Goal: Task Accomplishment & Management: Manage account settings

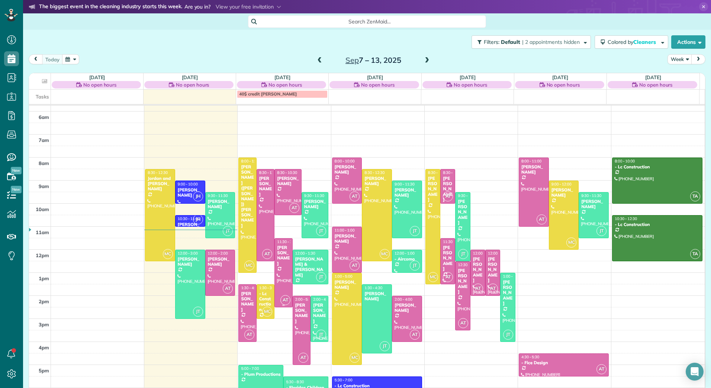
scroll to position [23, 0]
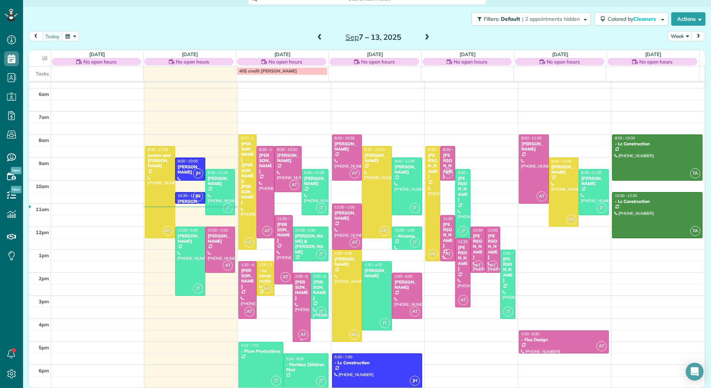
click at [295, 293] on div "[PERSON_NAME]" at bounding box center [301, 291] width 13 height 22
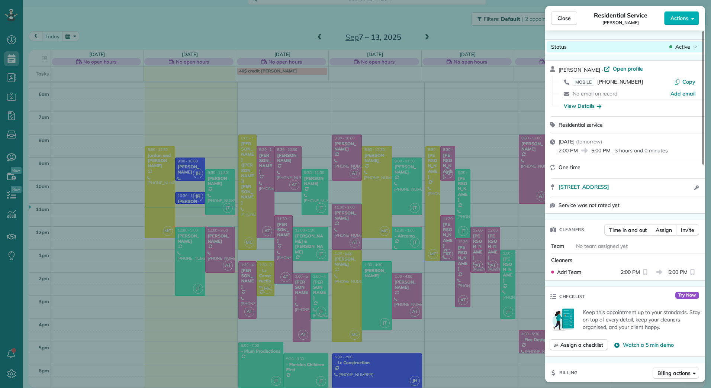
click at [689, 44] on span "Active" at bounding box center [682, 46] width 15 height 7
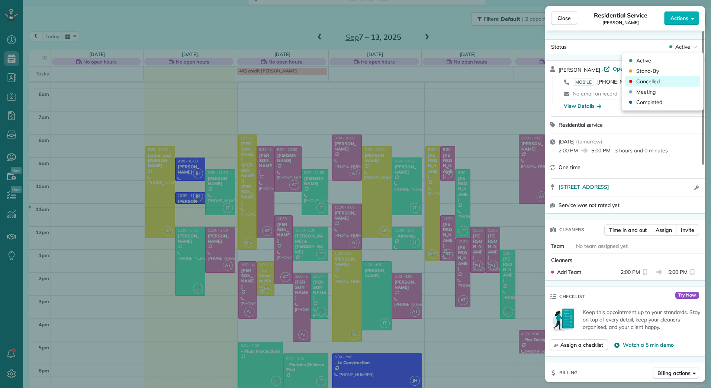
click at [661, 81] on div "Cancelled" at bounding box center [662, 81] width 75 height 10
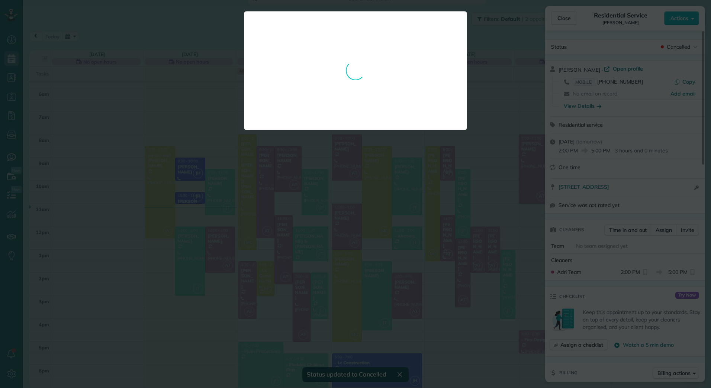
scroll to position [22, 0]
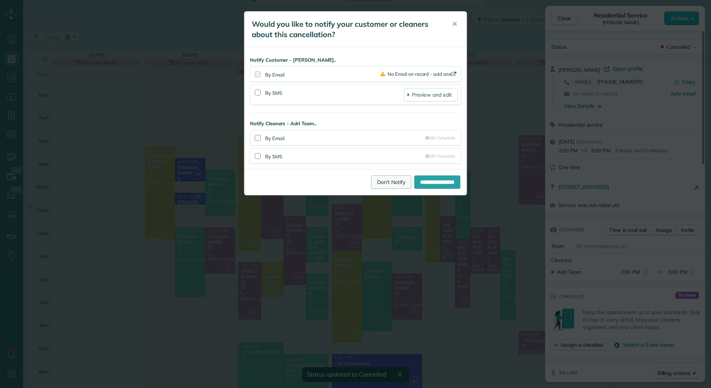
click at [380, 179] on link "Don't Notify" at bounding box center [391, 181] width 40 height 13
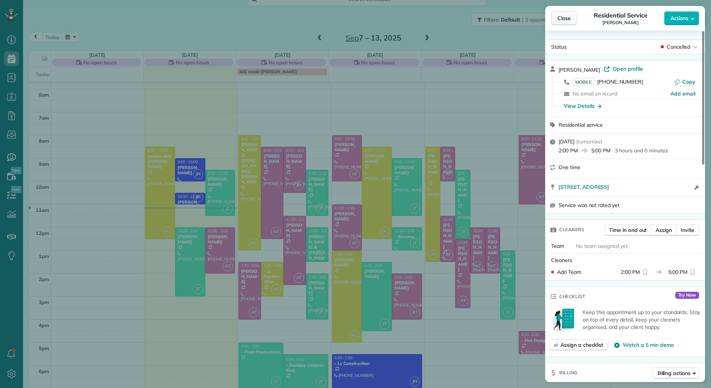
click at [565, 15] on span "Close" at bounding box center [563, 17] width 13 height 7
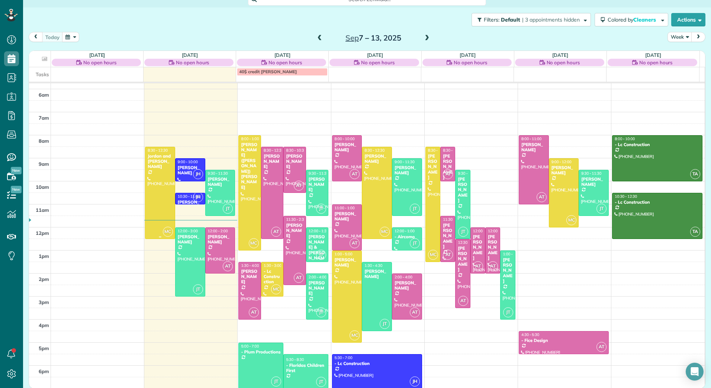
click at [147, 184] on div at bounding box center [159, 192] width 29 height 91
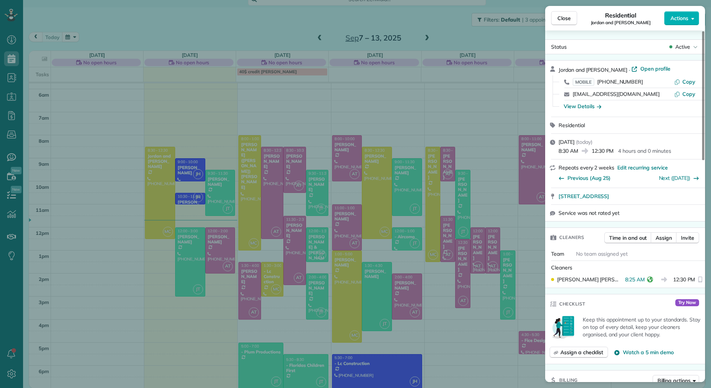
click at [281, 119] on div "Close Residential Jordan and [PERSON_NAME] Actions Status Active Jordan and [PE…" at bounding box center [355, 194] width 711 height 388
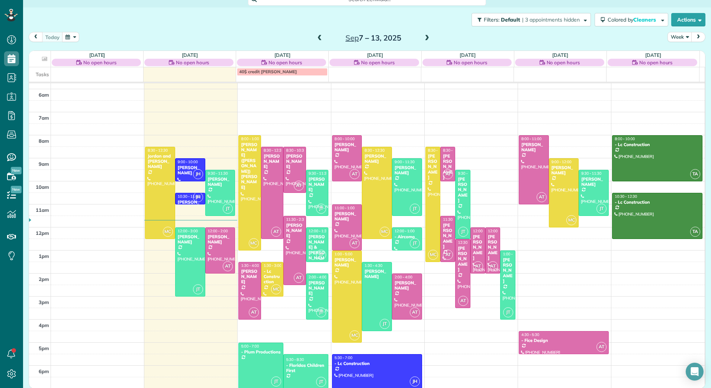
click at [424, 38] on span at bounding box center [427, 38] width 8 height 7
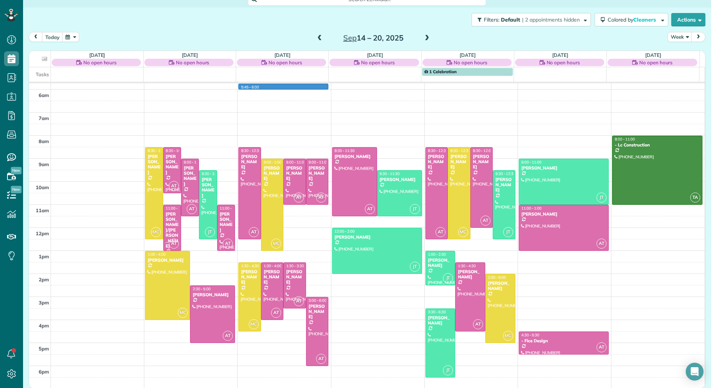
click at [295, 87] on div "2am 3am 4am 5am 6am 7am 8am 9am 10am 11am 12pm 1pm 2pm 3pm 4pm 5pm 6pm MC 8:30 …" at bounding box center [367, 192] width 676 height 391
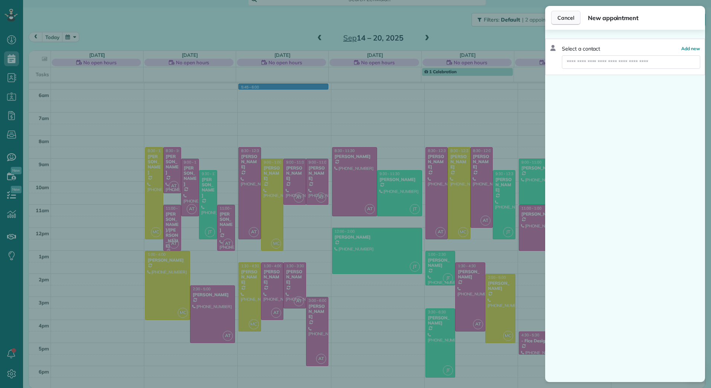
click at [566, 19] on span "Cancel" at bounding box center [565, 17] width 17 height 7
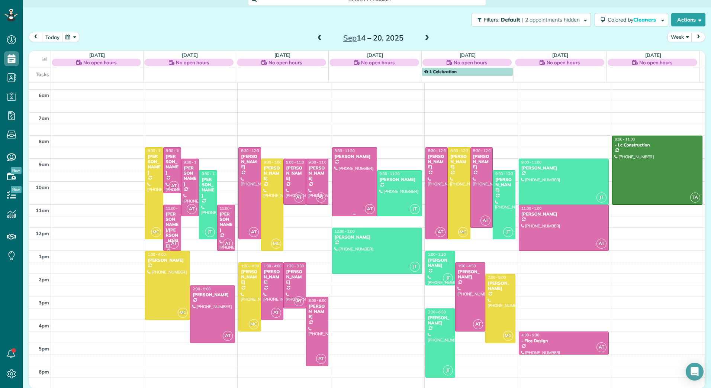
scroll to position [23, 0]
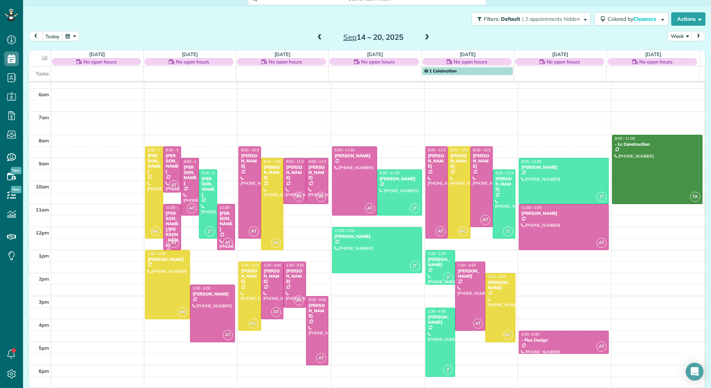
click at [317, 38] on span at bounding box center [320, 37] width 8 height 7
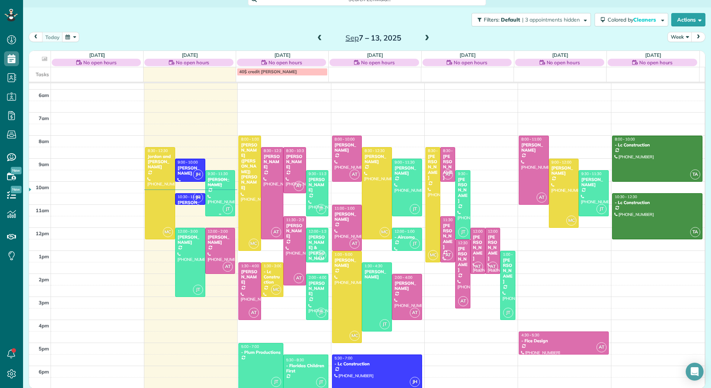
click at [216, 190] on div at bounding box center [220, 193] width 29 height 45
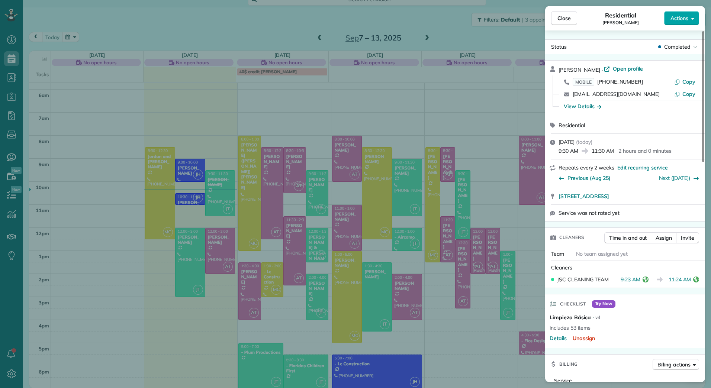
click at [689, 16] on button "Actions" at bounding box center [681, 18] width 35 height 14
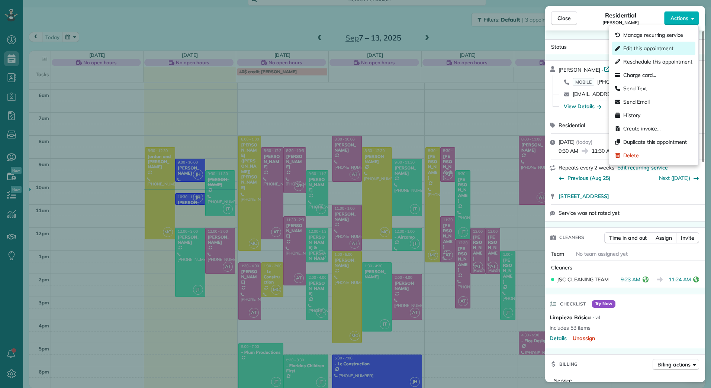
click at [640, 47] on span "Edit this appointment" at bounding box center [648, 48] width 50 height 7
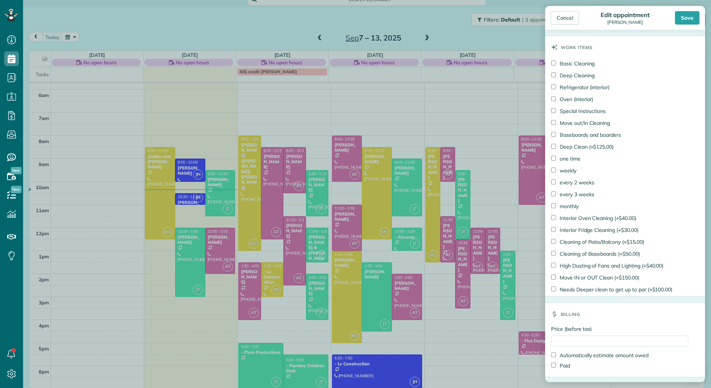
scroll to position [346, 0]
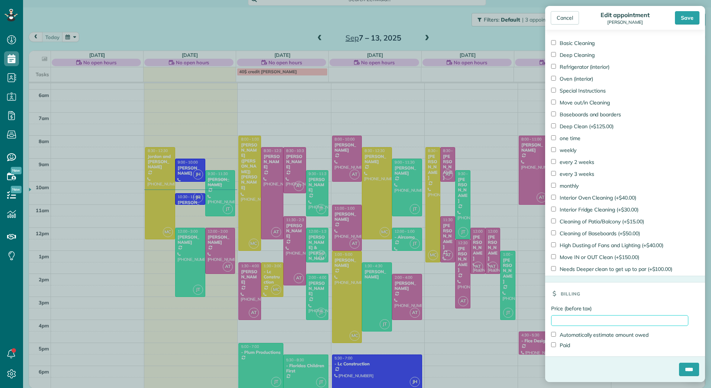
click at [567, 321] on input "Price (before tax)" at bounding box center [619, 320] width 137 height 11
type input "******"
click at [564, 344] on label "Paid" at bounding box center [560, 345] width 19 height 7
click at [679, 369] on input "****" at bounding box center [689, 369] width 20 height 13
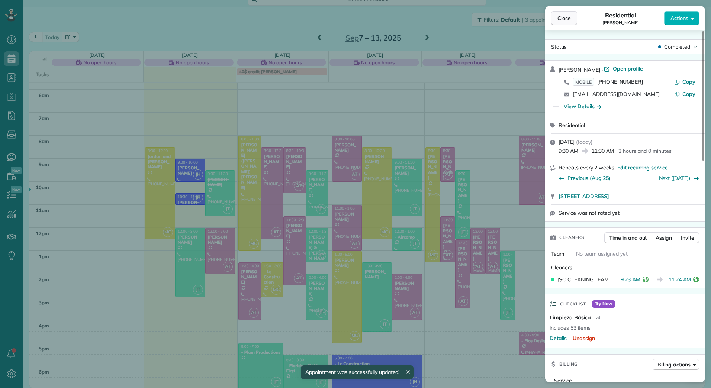
click at [555, 18] on button "Close" at bounding box center [564, 18] width 26 height 14
